Goal: Task Accomplishment & Management: Manage account settings

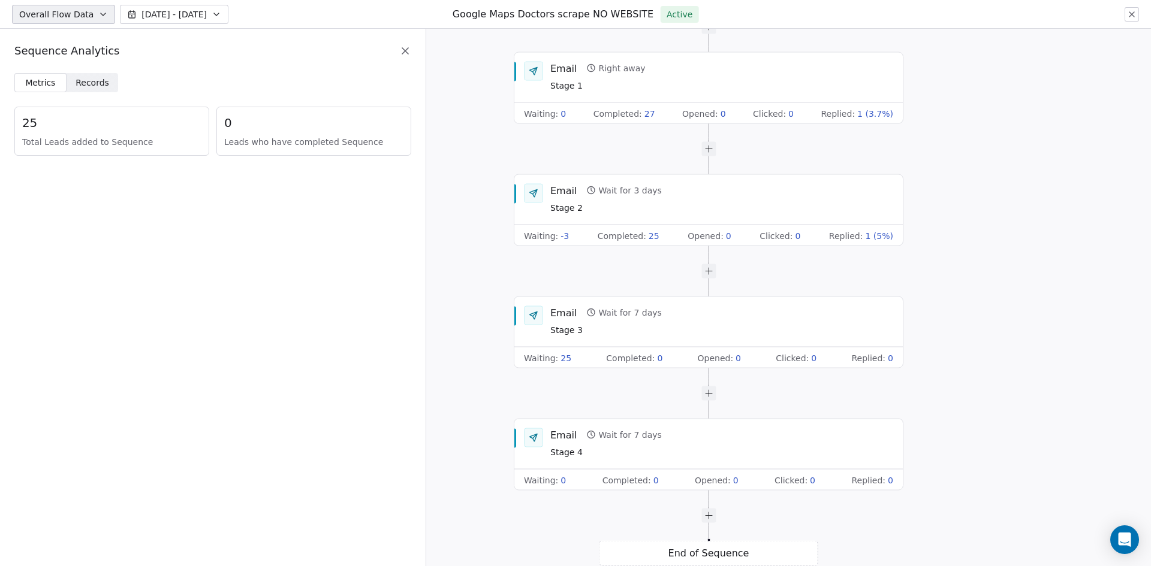
drag, startPoint x: 367, startPoint y: 237, endPoint x: 372, endPoint y: 222, distance: 16.3
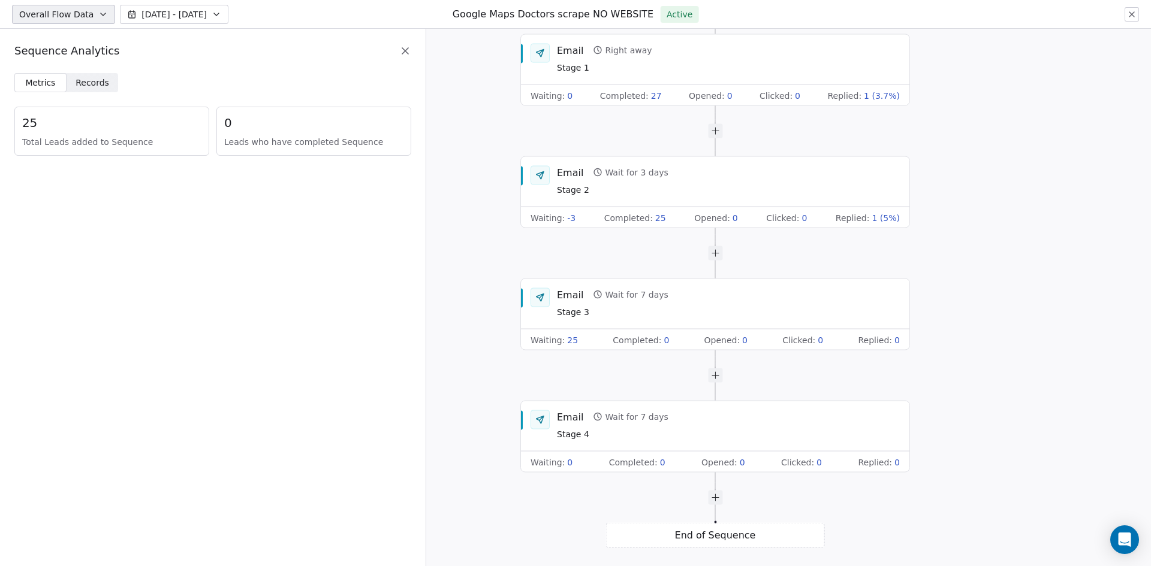
drag, startPoint x: 372, startPoint y: 222, endPoint x: 402, endPoint y: 129, distance: 97.6
click at [402, 129] on span "0" at bounding box center [313, 122] width 179 height 17
click at [113, 86] on span "Records Records" at bounding box center [93, 82] width 52 height 19
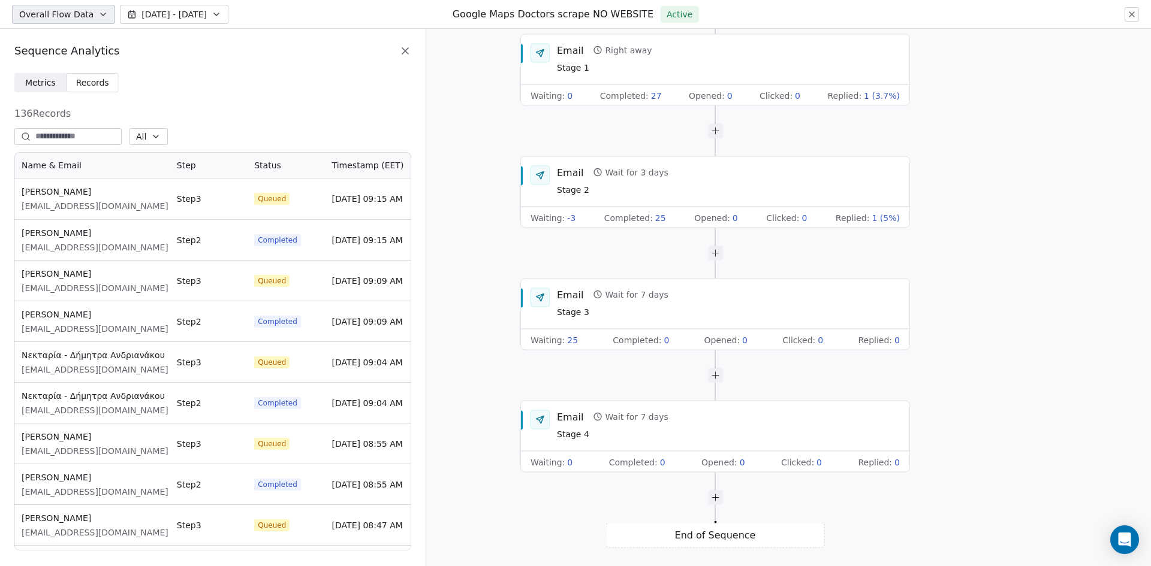
click at [427, 55] on div "Start of Sequence Email Right away Stage 1 Waiting : 0 Completed : 27 Opened : …" at bounding box center [788, 298] width 725 height 538
click at [410, 58] on div "Sequence Analytics" at bounding box center [212, 51] width 397 height 16
click at [406, 52] on icon at bounding box center [405, 51] width 6 height 6
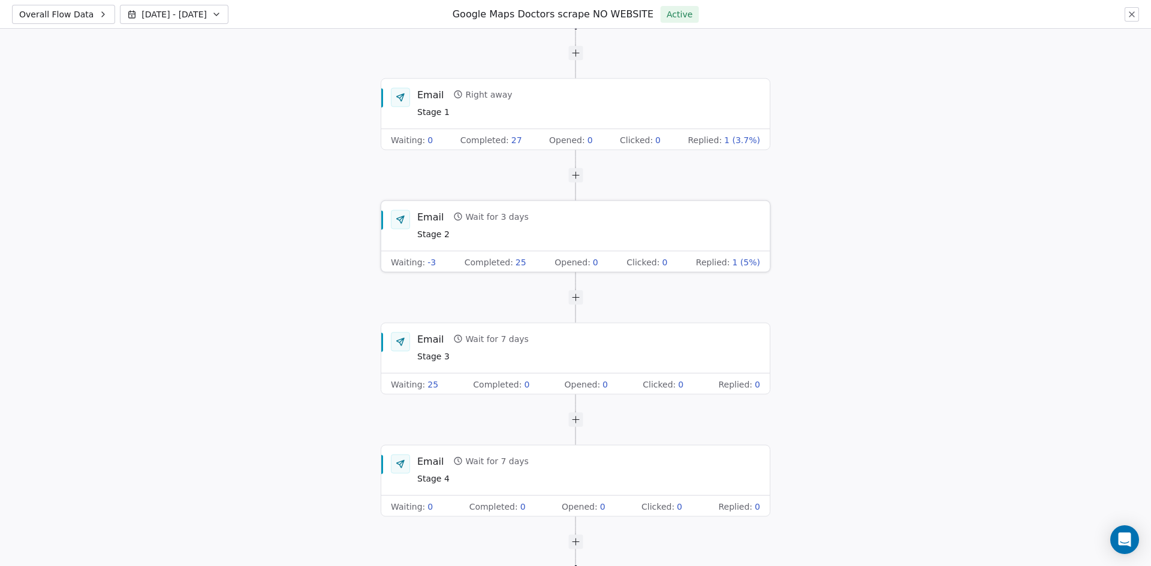
click at [730, 257] on span "Replied :" at bounding box center [713, 262] width 34 height 12
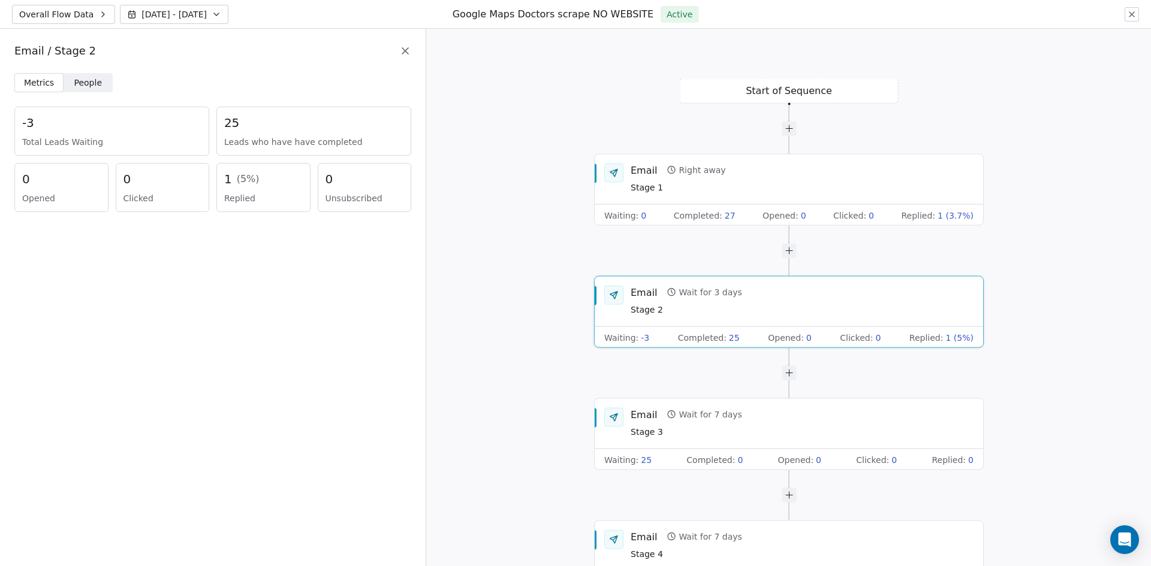
click at [254, 170] on div "1 ( 5 %) Replied" at bounding box center [263, 187] width 94 height 49
click at [232, 179] on div "1 ( 5 %)" at bounding box center [263, 179] width 79 height 17
click at [204, 179] on div "0 Clicked" at bounding box center [163, 187] width 94 height 49
drag, startPoint x: 218, startPoint y: 176, endPoint x: 226, endPoint y: 177, distance: 8.5
click at [221, 177] on div "1 ( 5 %) Replied" at bounding box center [263, 187] width 94 height 49
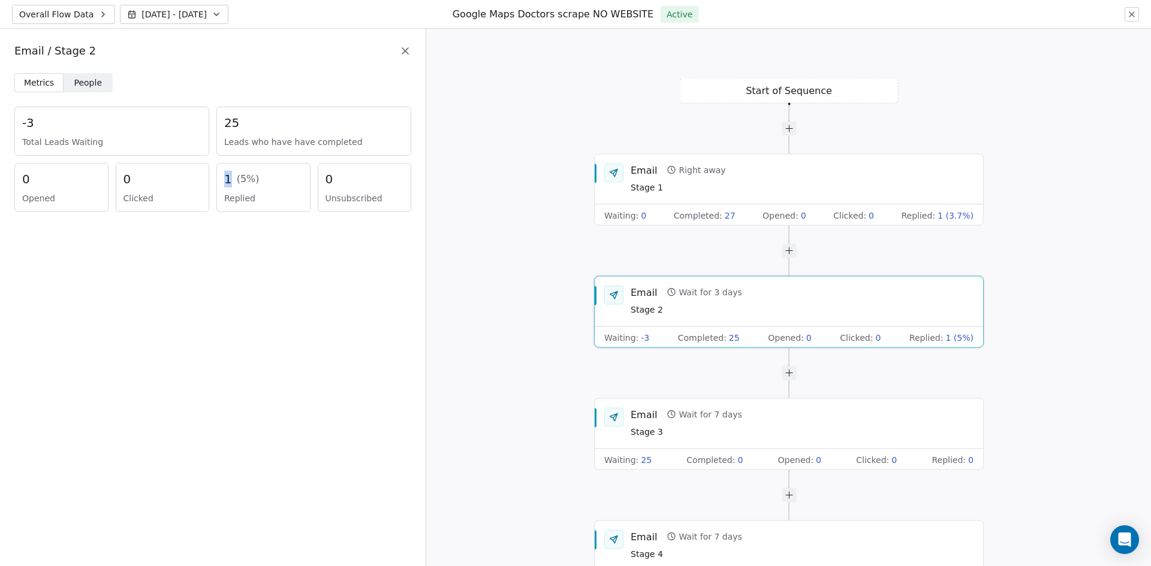
click at [228, 177] on span "1" at bounding box center [228, 179] width 8 height 17
click at [1125, 17] on button at bounding box center [1132, 14] width 14 height 14
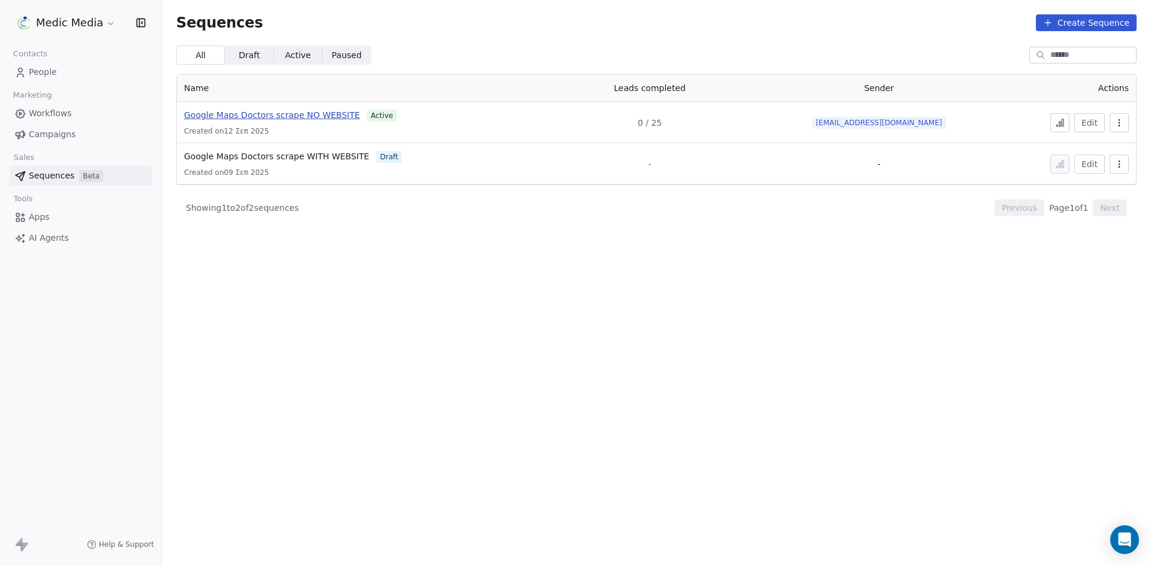
click at [299, 113] on span "Google Maps Doctors scrape NO WEBSITE" at bounding box center [272, 115] width 176 height 10
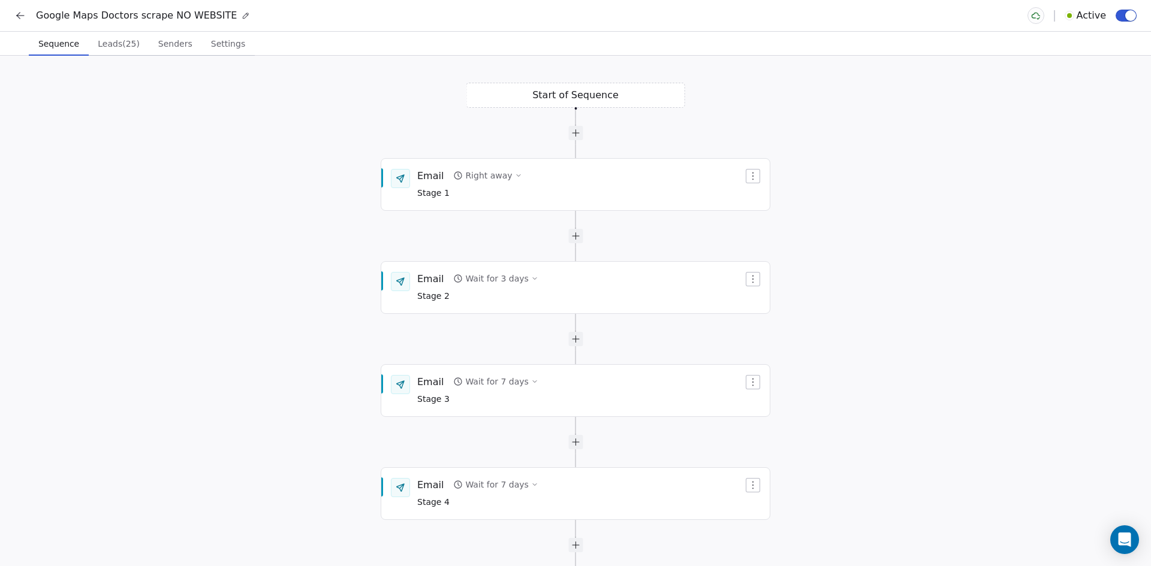
click at [108, 48] on span "Leads (25)" at bounding box center [119, 43] width 52 height 17
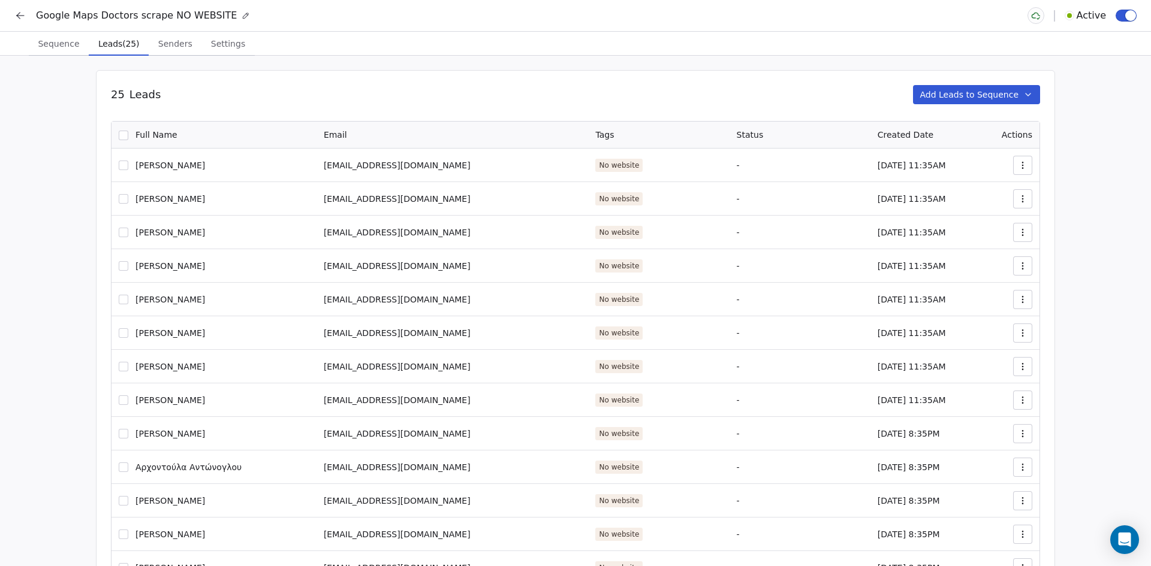
click at [154, 41] on span "Senders" at bounding box center [175, 43] width 44 height 17
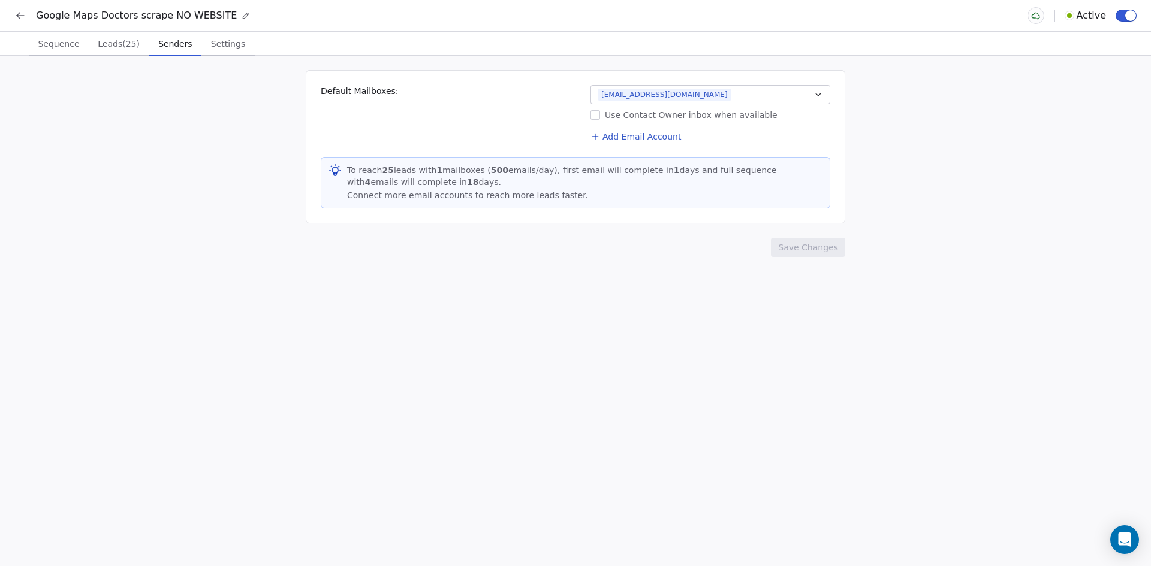
click at [248, 43] on div "Sequence Sequence Leads (25) Leads (25) Senders Senders Settings Settings" at bounding box center [575, 44] width 1151 height 24
click at [228, 44] on span "Settings" at bounding box center [228, 43] width 44 height 17
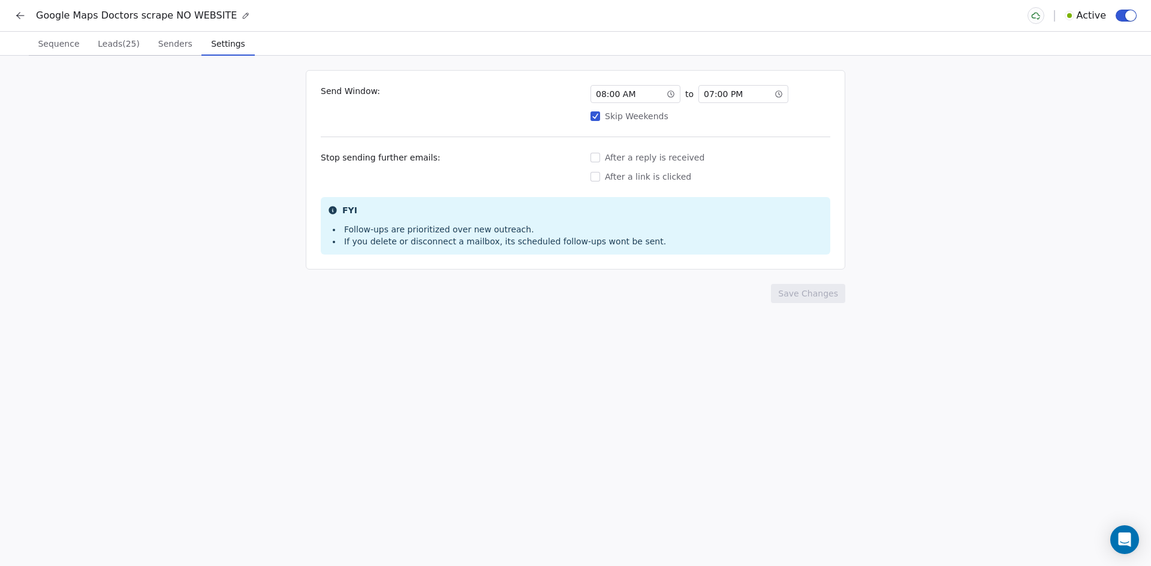
click at [652, 155] on div "After a reply is received" at bounding box center [710, 158] width 240 height 12
click at [600, 155] on button "After a reply is received" at bounding box center [595, 158] width 10 height 12
click at [816, 291] on button "Save Changes" at bounding box center [808, 293] width 74 height 19
click at [109, 40] on span "Leads (25)" at bounding box center [119, 43] width 52 height 17
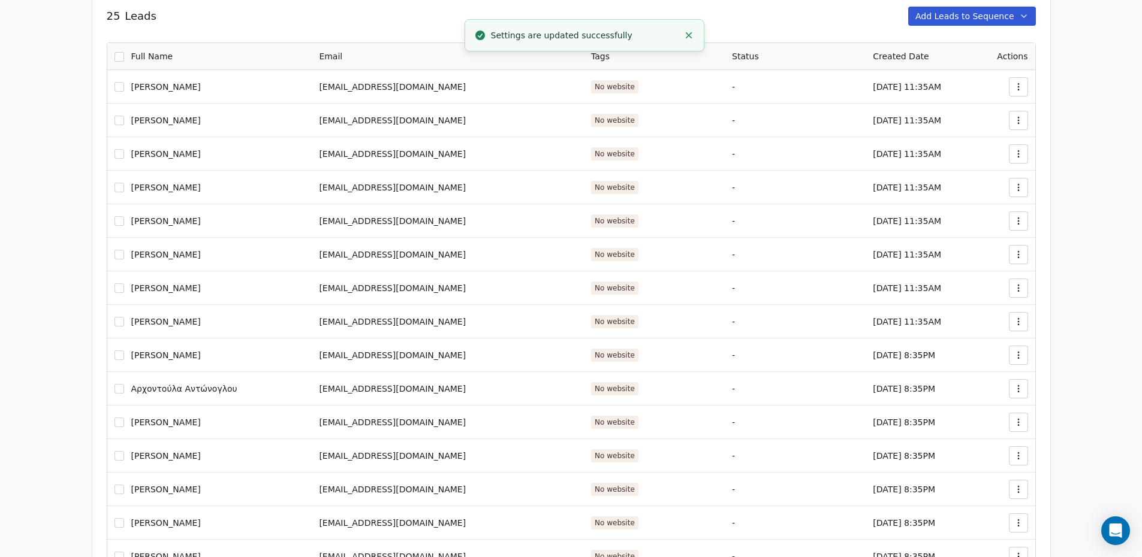
scroll to position [324, 0]
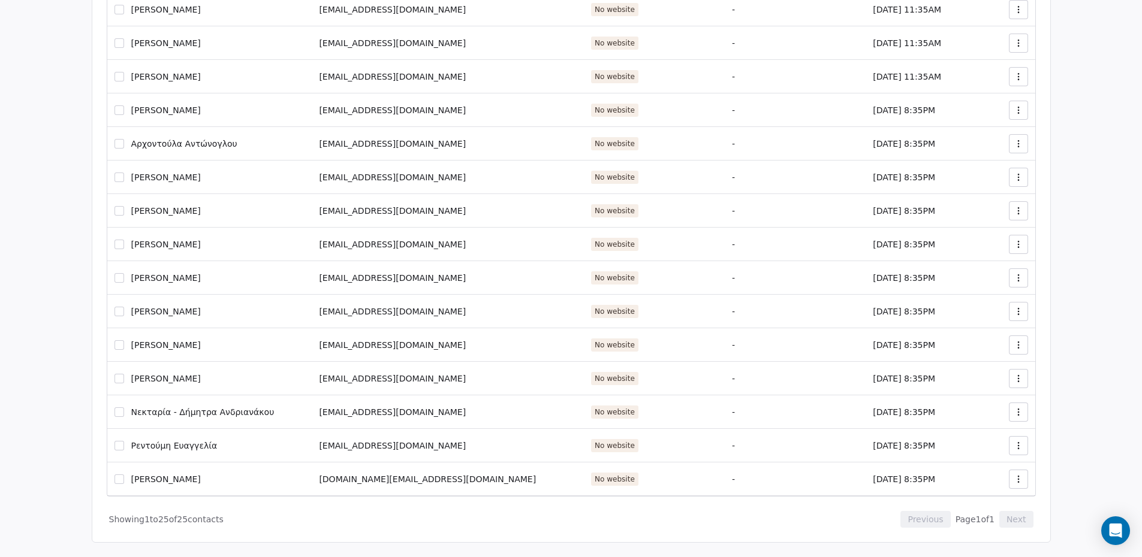
click at [122, 481] on button "button" at bounding box center [119, 480] width 10 height 10
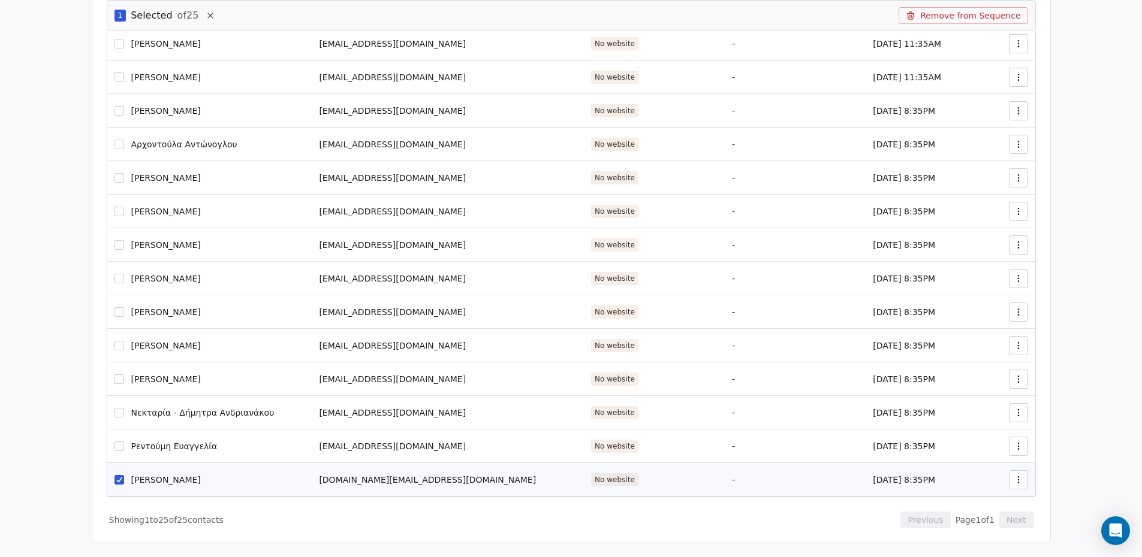
scroll to position [355, 0]
click at [1018, 480] on icon "button" at bounding box center [1018, 479] width 1 height 1
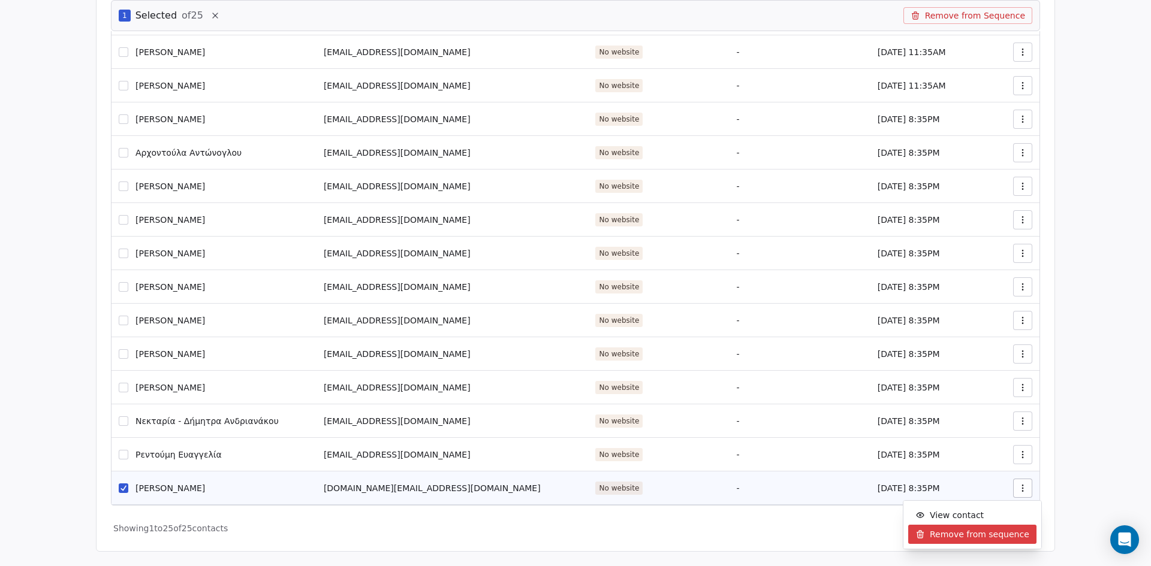
click at [958, 535] on span "Remove from sequence" at bounding box center [980, 535] width 100 height 13
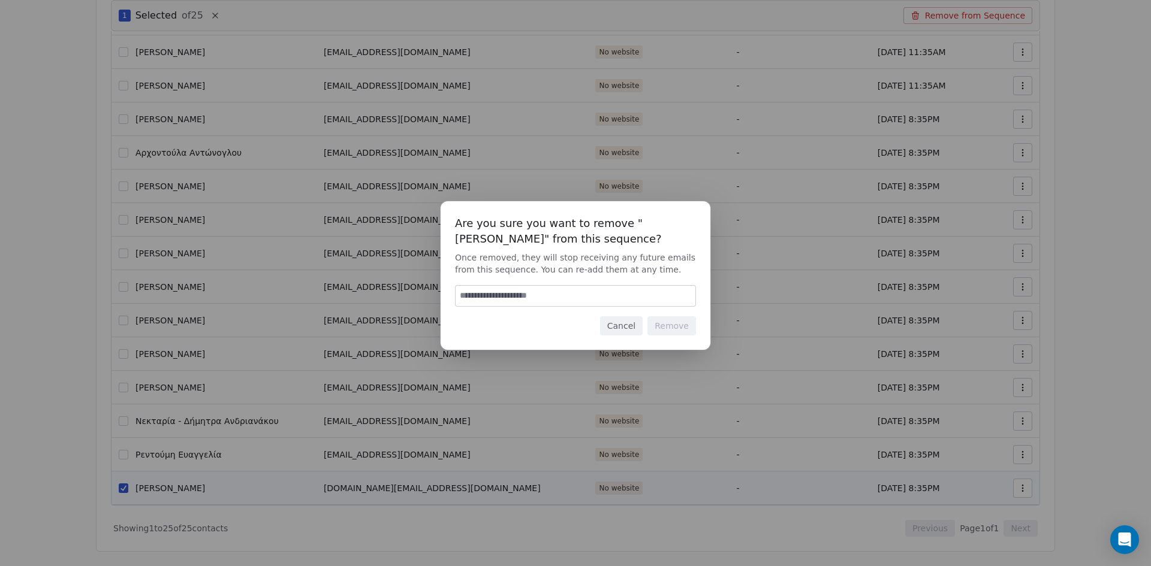
click at [507, 301] on input at bounding box center [576, 296] width 240 height 20
type input "******"
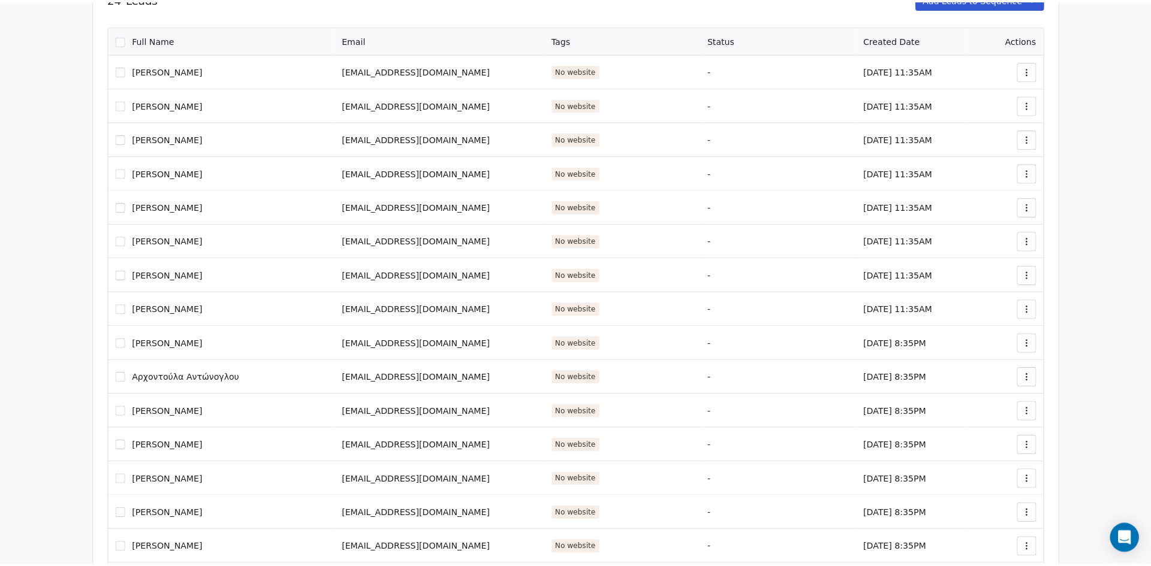
scroll to position [0, 0]
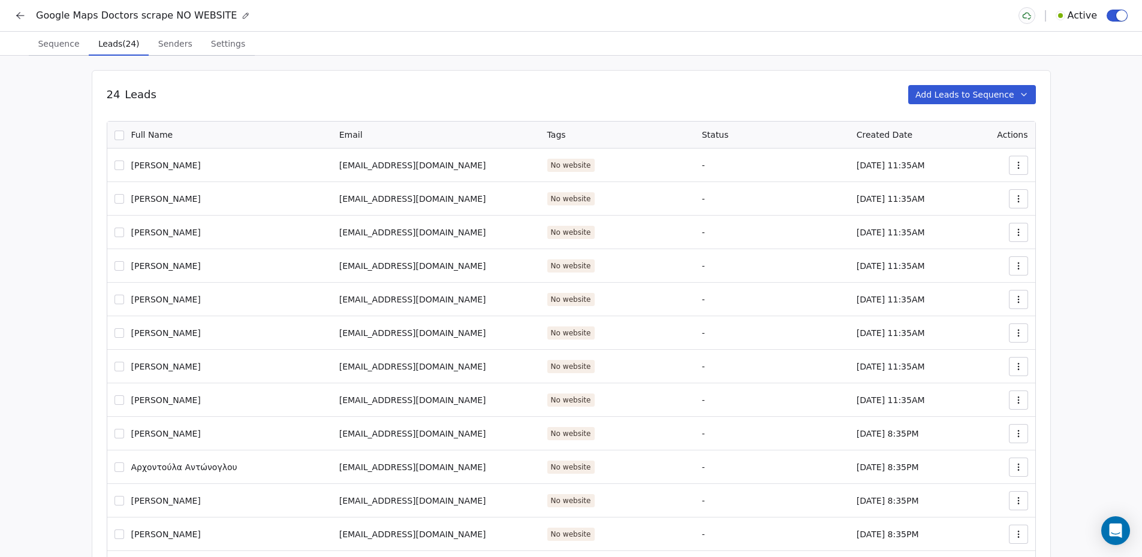
click at [54, 49] on span "Sequence" at bounding box center [58, 43] width 51 height 17
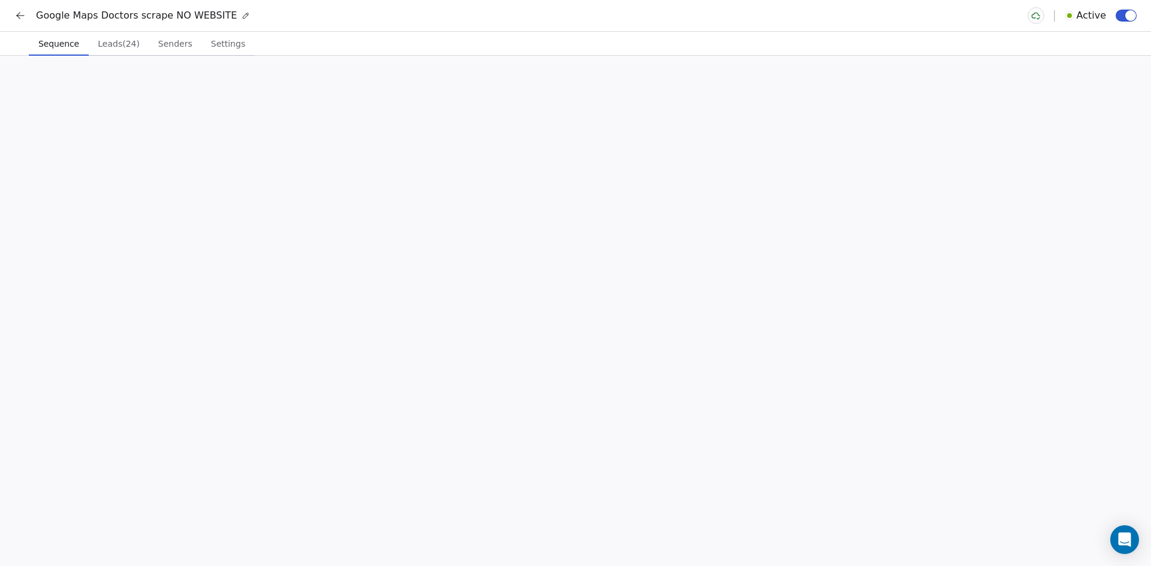
click at [20, 14] on icon at bounding box center [20, 16] width 12 height 12
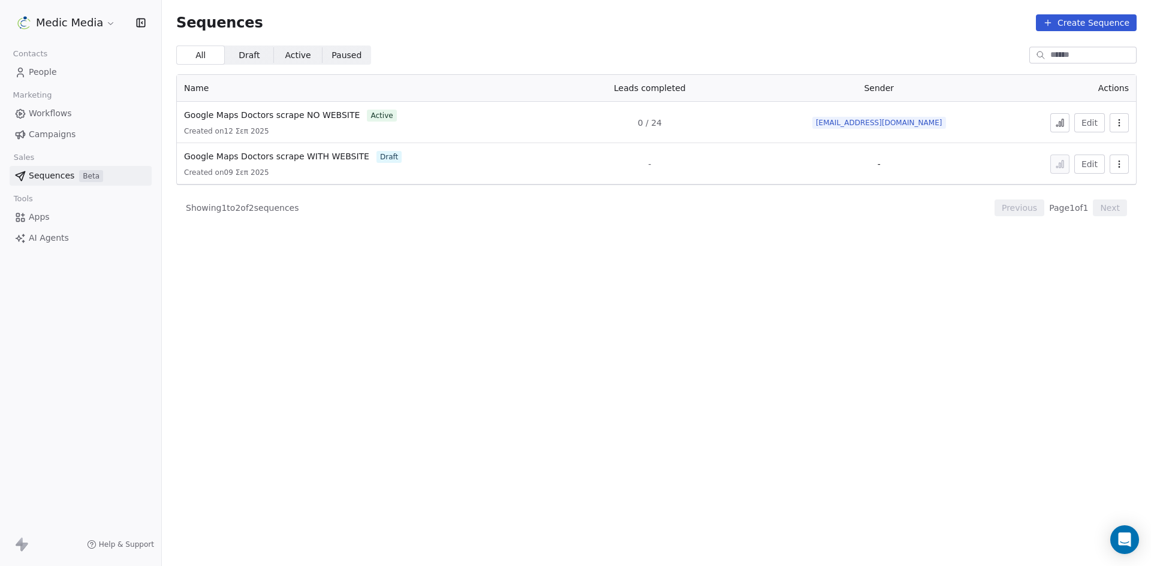
click at [43, 70] on span "People" at bounding box center [43, 72] width 28 height 13
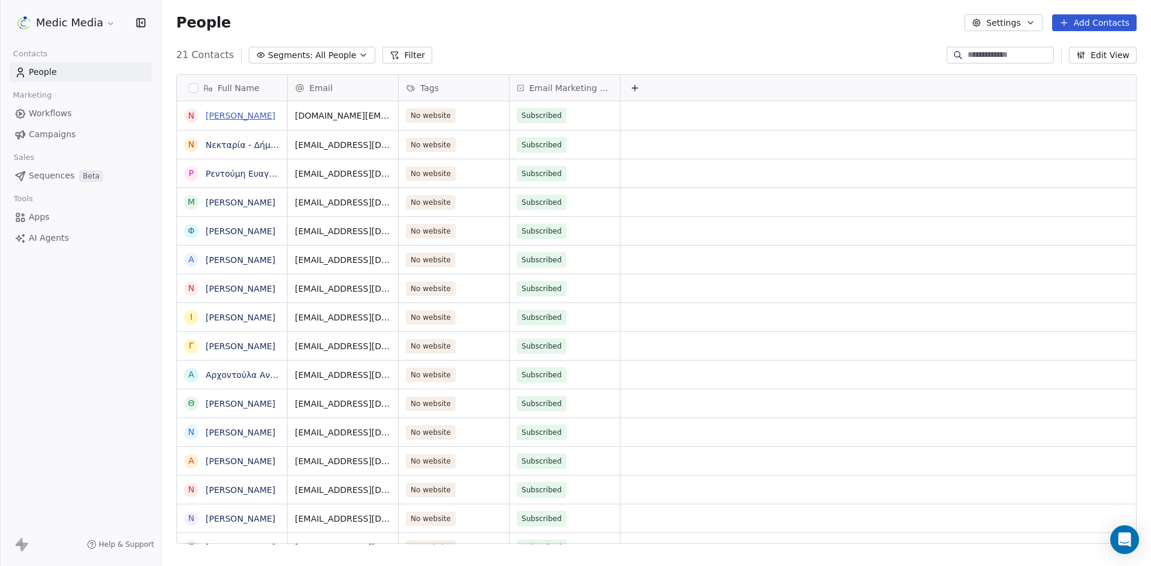
click at [264, 114] on link "[PERSON_NAME]" at bounding box center [241, 116] width 70 height 10
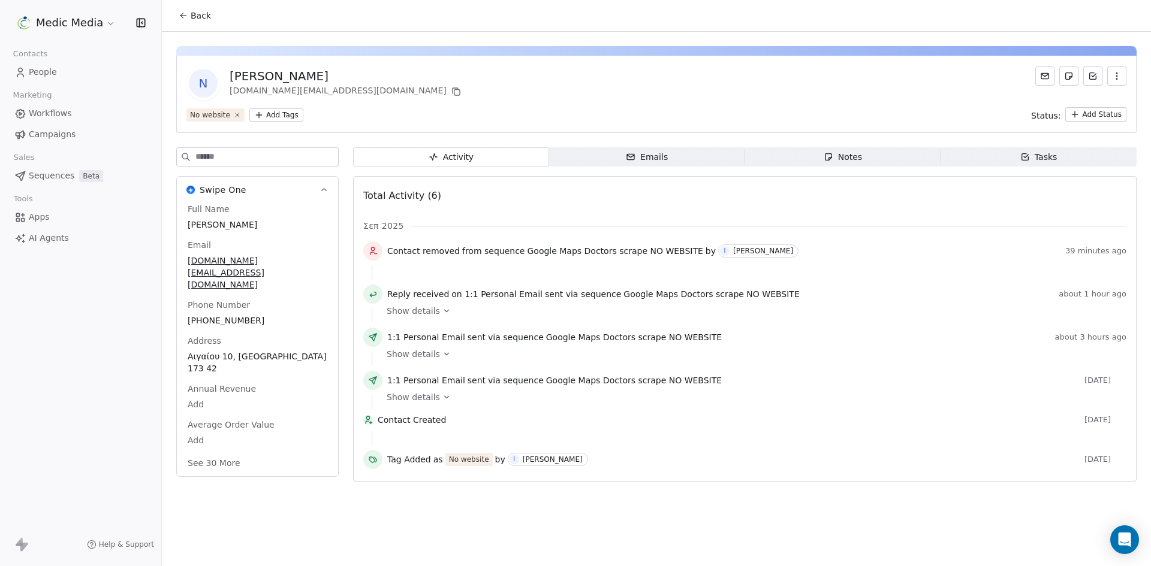
click at [657, 153] on div "Emails" at bounding box center [647, 157] width 42 height 13
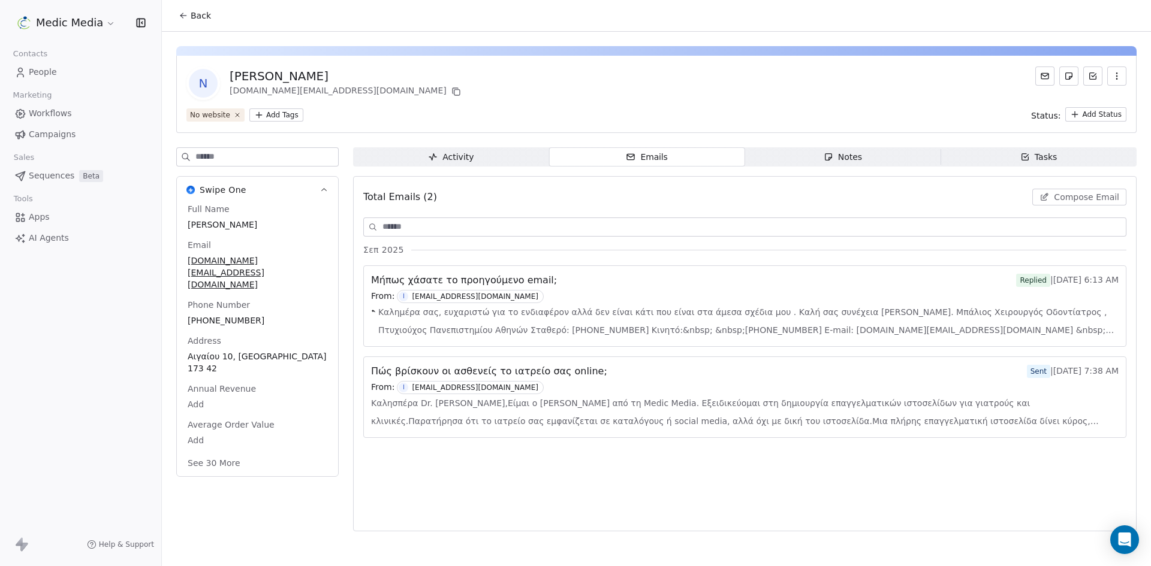
click at [602, 309] on span "Καλημέρα σας, ευχαριστώ για το ενδιαφέρον αλλά δεν είναι κάτι που είναι στα άμε…" at bounding box center [748, 321] width 740 height 36
